Goal: Find specific page/section: Find specific page/section

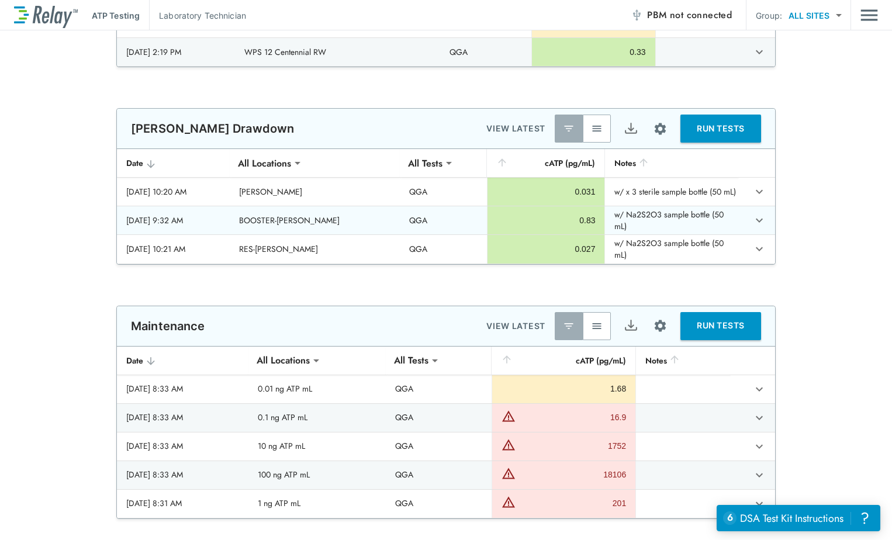
scroll to position [1052, 0]
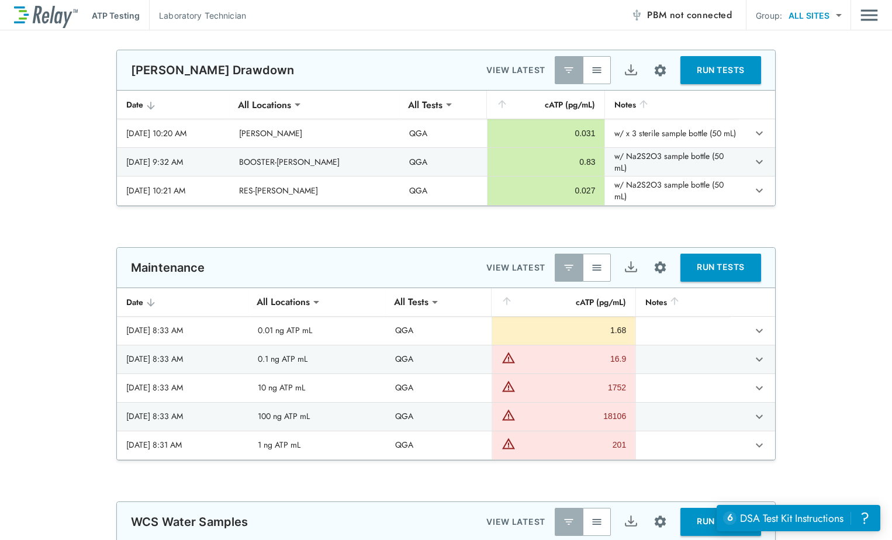
click at [591, 70] on img "button" at bounding box center [597, 70] width 12 height 12
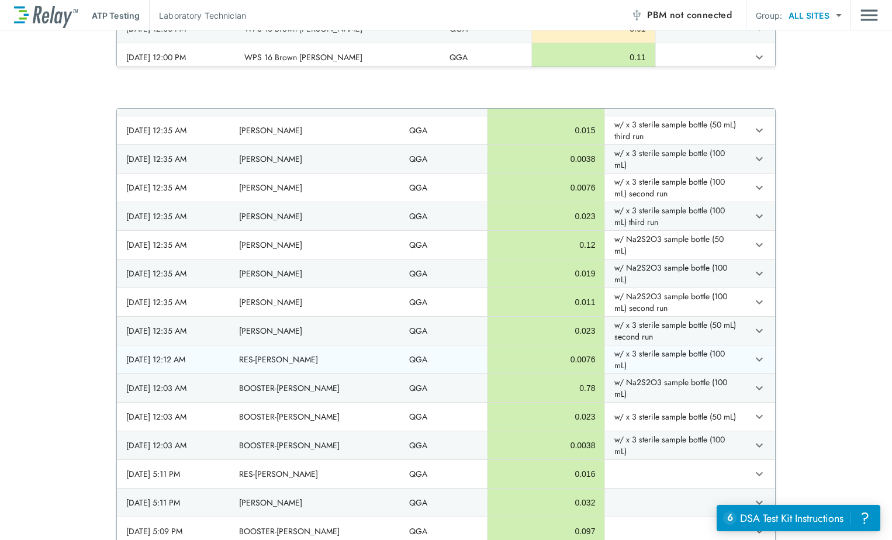
scroll to position [292, 0]
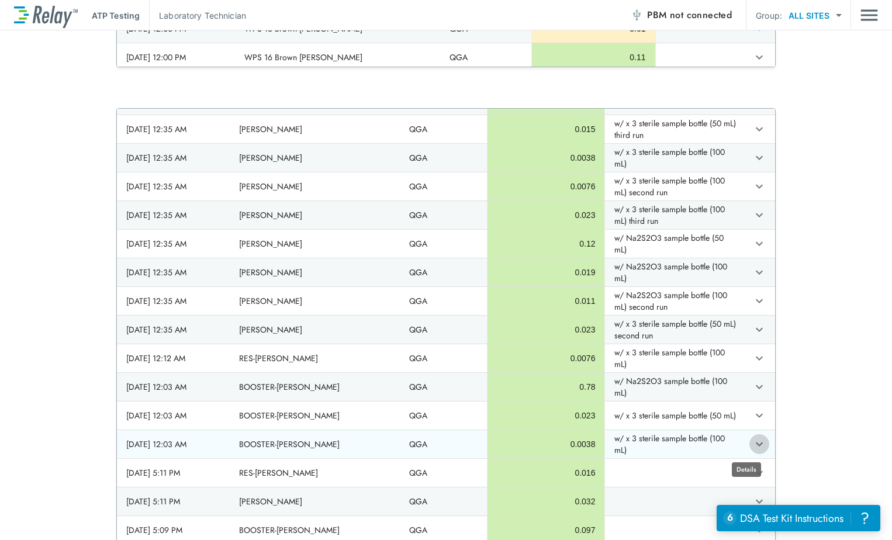
click at [752, 446] on icon "expand row" at bounding box center [759, 444] width 14 height 14
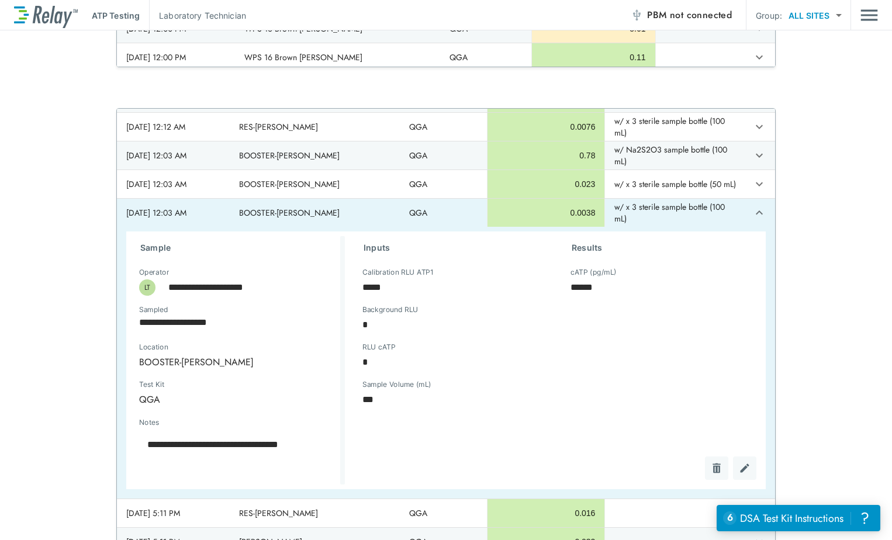
scroll to position [526, 0]
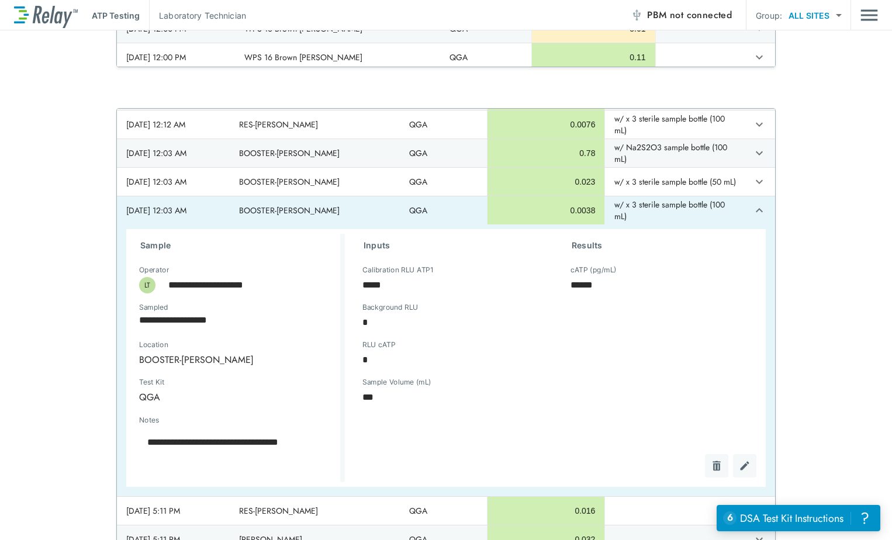
click at [808, 254] on div "**********" at bounding box center [446, 326] width 892 height 437
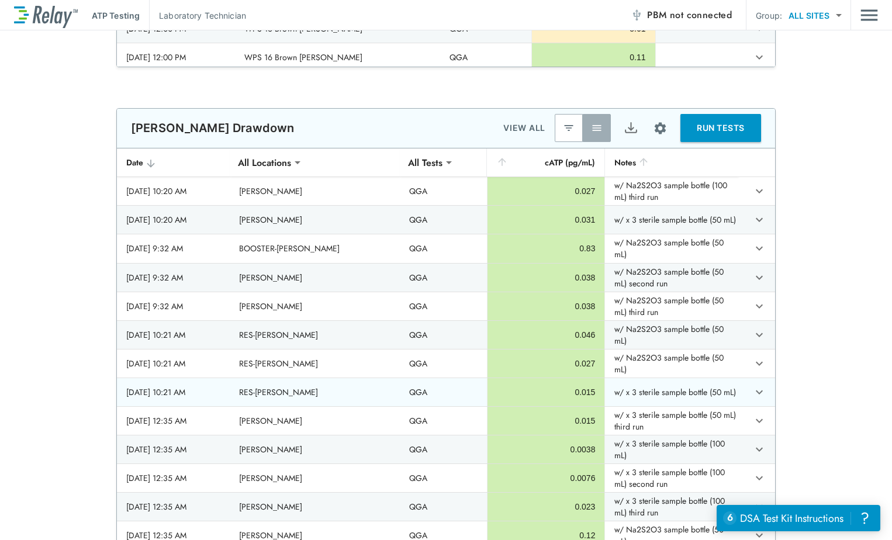
scroll to position [0, 0]
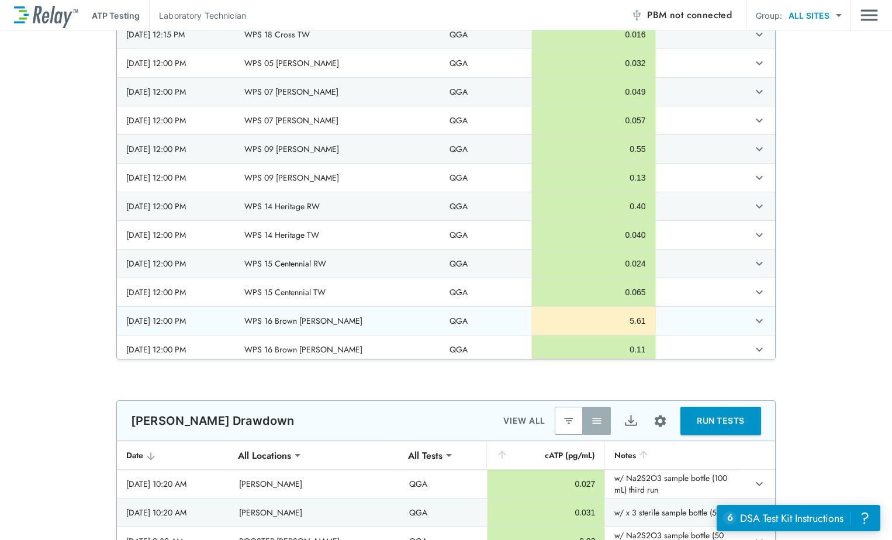
type textarea "*"
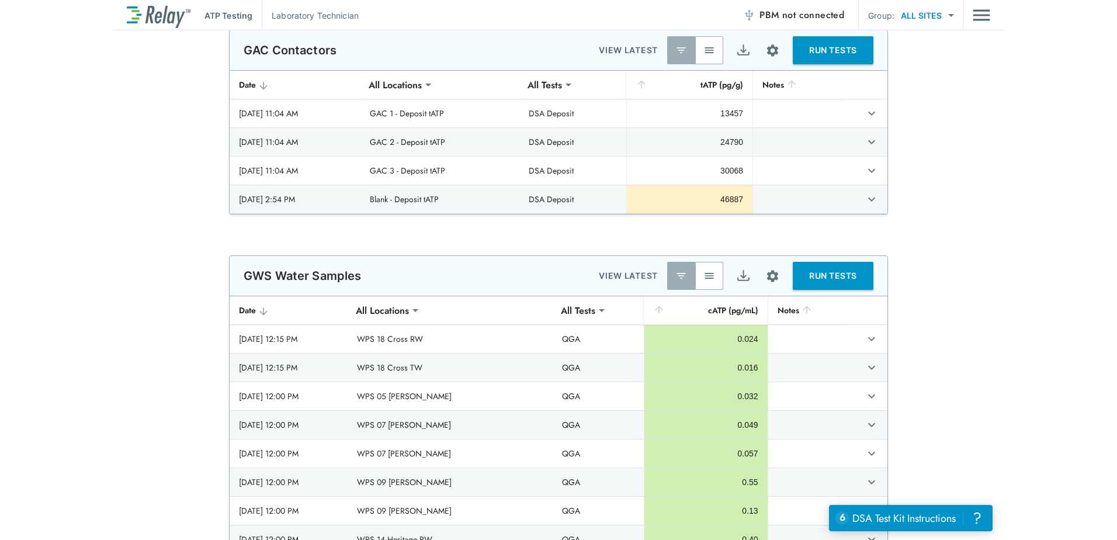
scroll to position [351, 0]
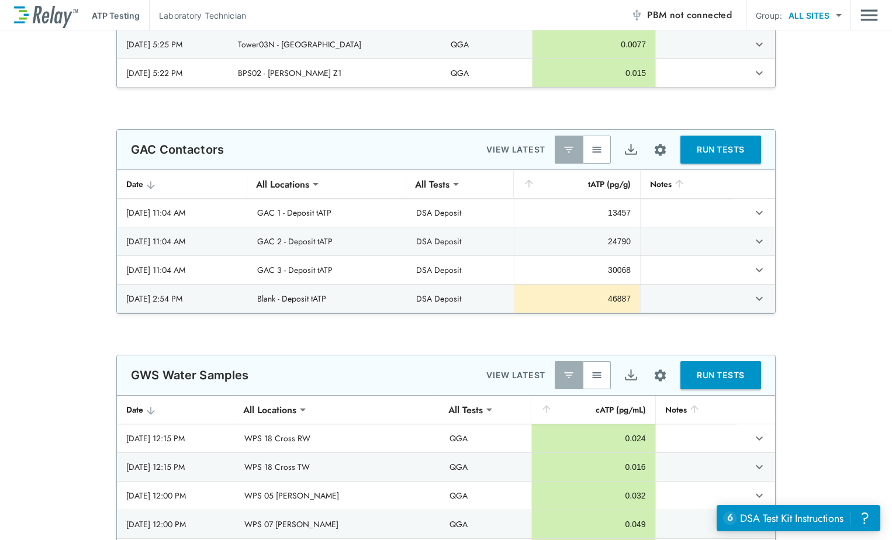
click at [866, 17] on img "Main menu" at bounding box center [869, 15] width 18 height 22
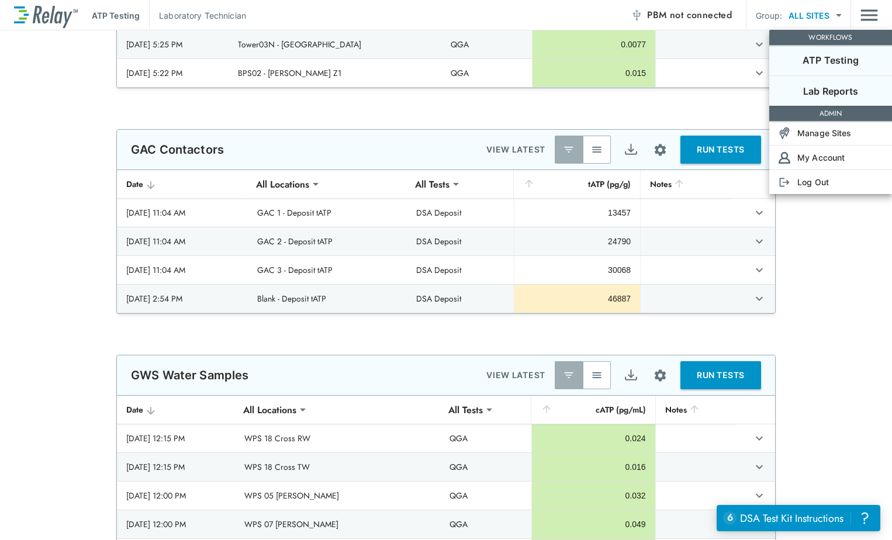
click at [831, 95] on p "Lab Reports" at bounding box center [830, 91] width 55 height 14
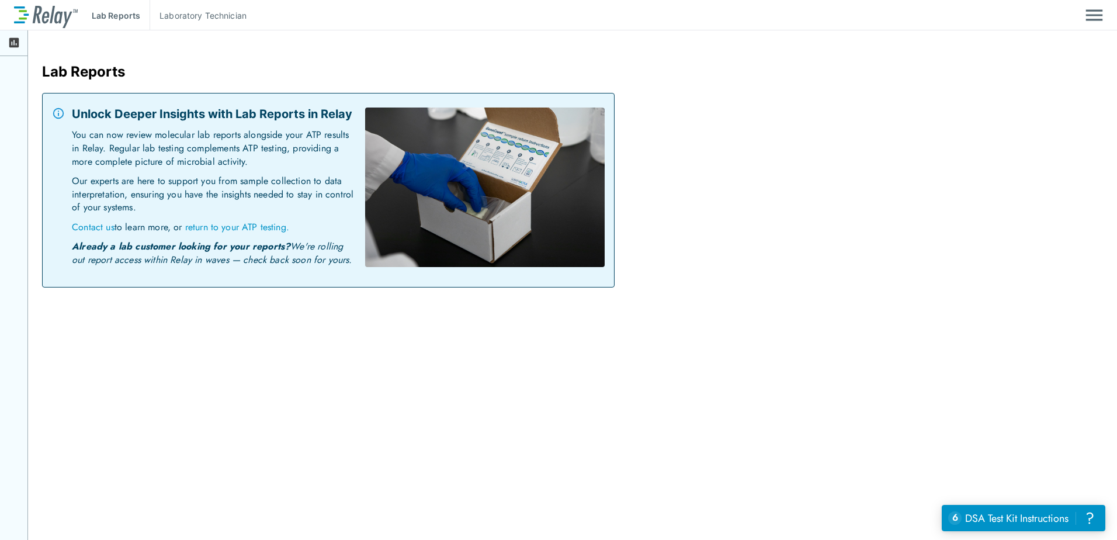
drag, startPoint x: 148, startPoint y: 146, endPoint x: 157, endPoint y: 176, distance: 31.8
click at [149, 146] on p "You can now review molecular lab reports alongside your ATP results in Relay. R…" at bounding box center [214, 152] width 284 height 46
click at [15, 43] on icon at bounding box center [14, 43] width 10 height 10
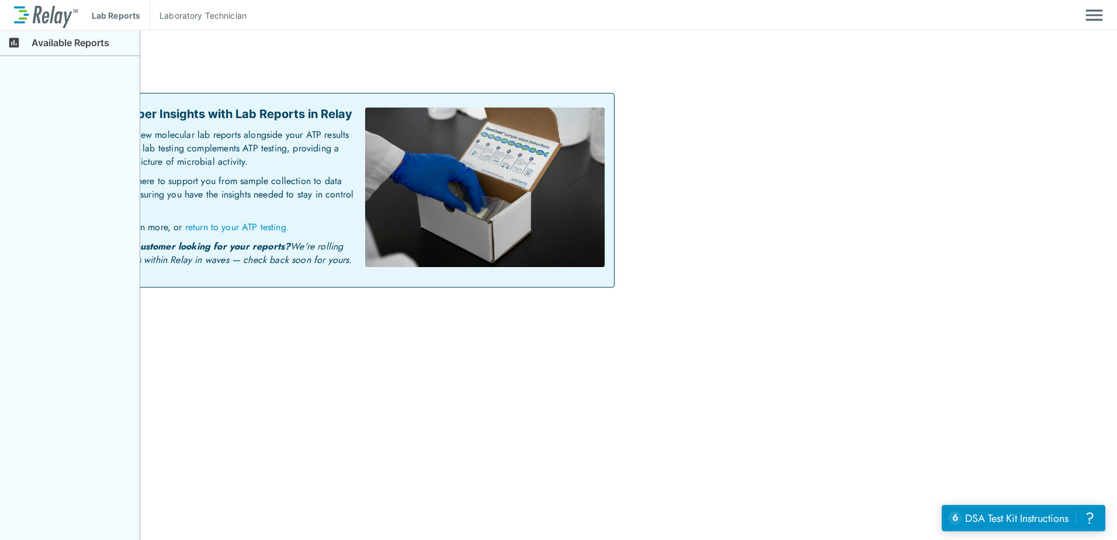
click at [14, 44] on icon at bounding box center [14, 42] width 13 height 13
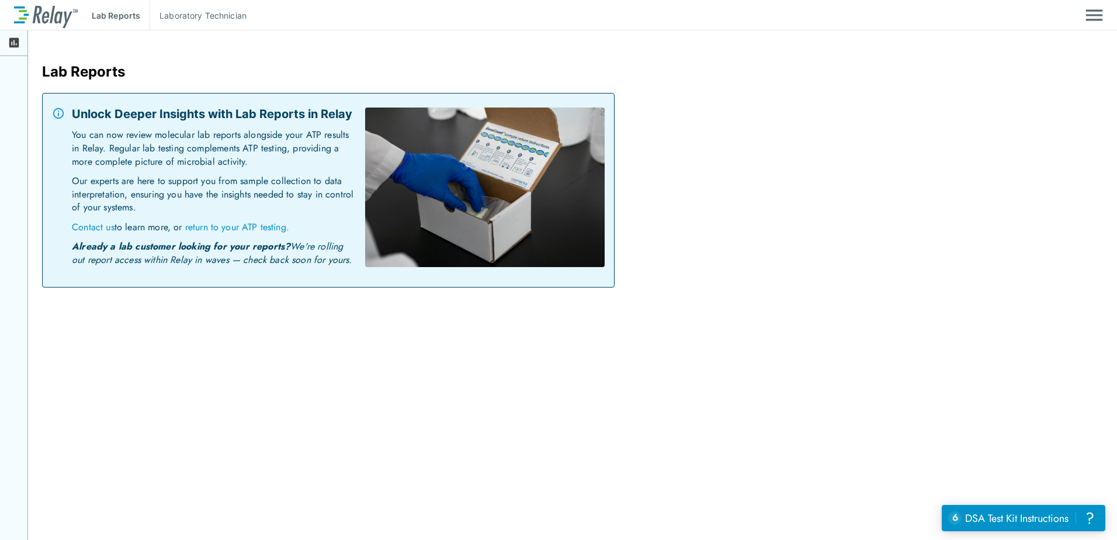
click at [151, 146] on p "You can now review molecular lab reports alongside your ATP results in Relay. R…" at bounding box center [214, 152] width 284 height 46
click at [891, 18] on img "Main menu" at bounding box center [1095, 15] width 18 height 22
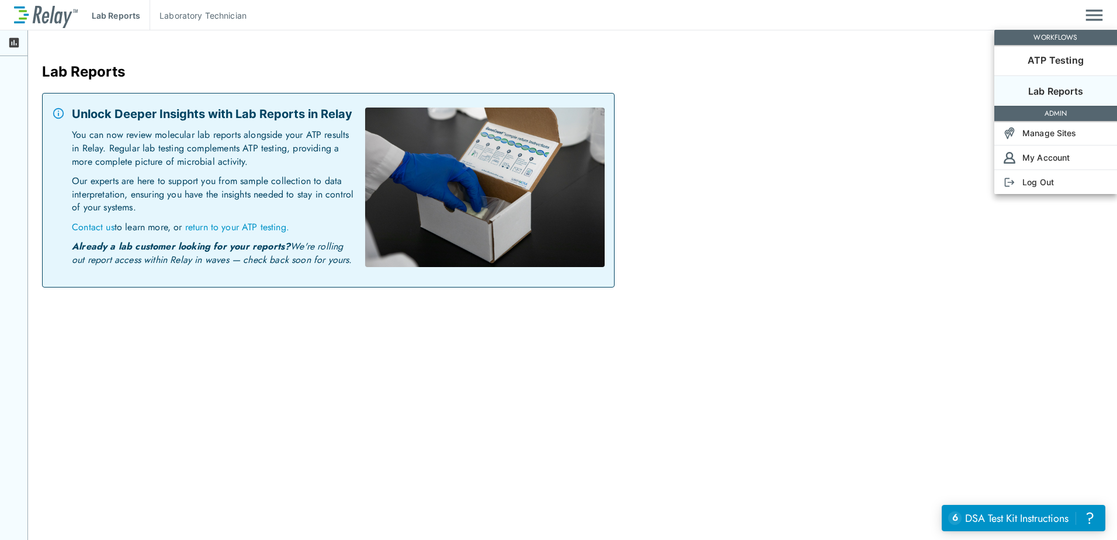
click at [891, 87] on p "Lab Reports" at bounding box center [1056, 91] width 55 height 14
click at [822, 294] on div at bounding box center [558, 270] width 1117 height 540
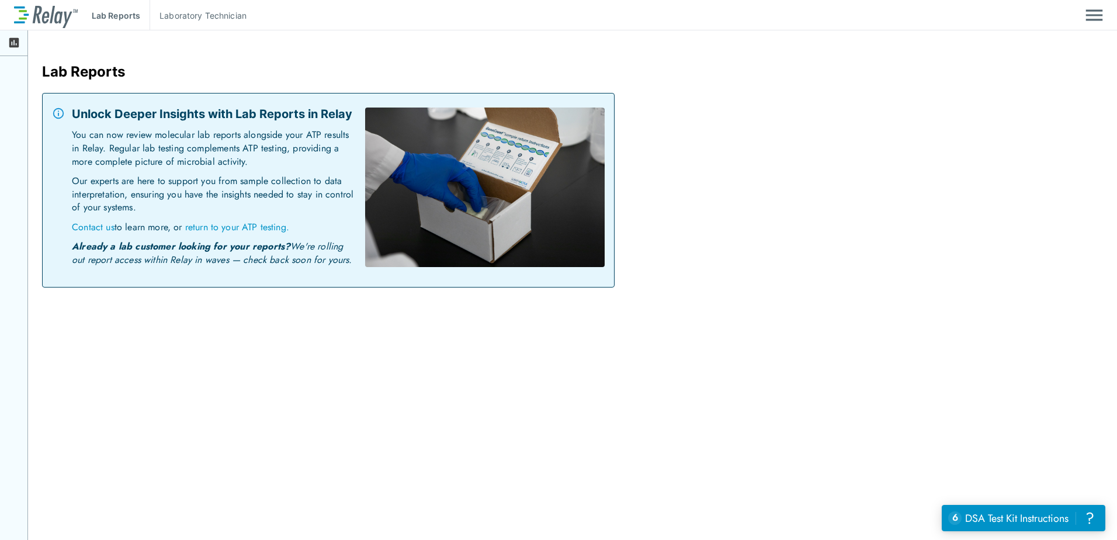
click at [818, 253] on div "Lab Reports Unlock Deeper Insights with Lab Reports in Relay You can now review…" at bounding box center [586, 158] width 1117 height 257
drag, startPoint x: 1087, startPoint y: 23, endPoint x: 1103, endPoint y: 18, distance: 16.6
click at [891, 22] on img "Main menu" at bounding box center [1095, 15] width 18 height 22
